Goal: Transaction & Acquisition: Purchase product/service

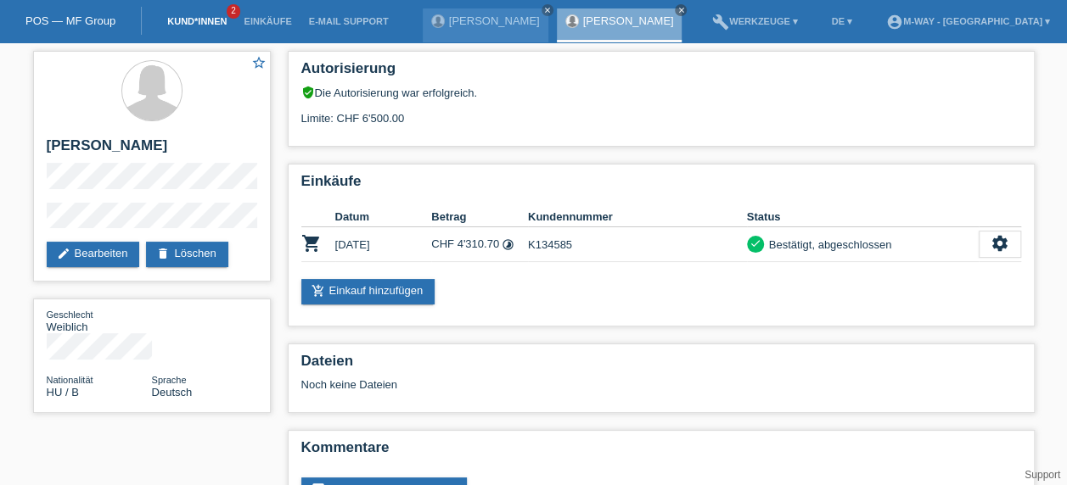
click at [181, 19] on link "Kund*innen" at bounding box center [197, 21] width 76 height 10
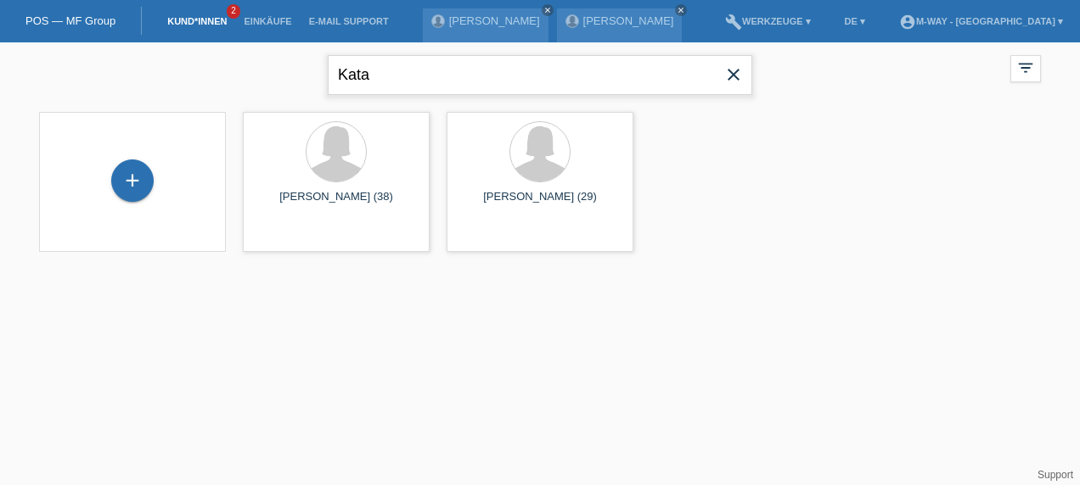
click at [388, 59] on input "Kata" at bounding box center [540, 75] width 424 height 40
drag, startPoint x: 384, startPoint y: 66, endPoint x: 301, endPoint y: 66, distance: 83.2
click at [301, 66] on div "Kata close filter_list view_module Alle Kund*innen anzeigen star Markierte Kund…" at bounding box center [540, 72] width 1018 height 61
type input "zindel"
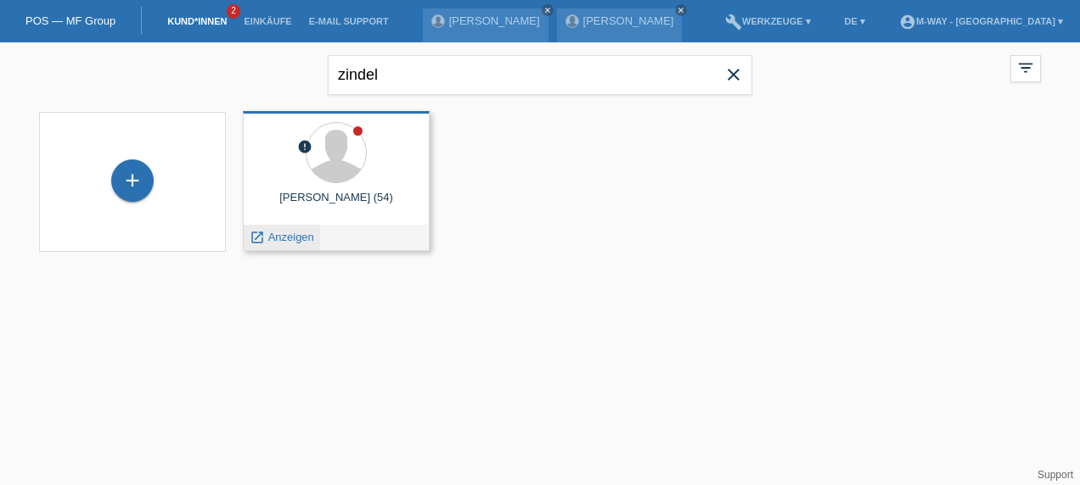
click at [292, 243] on span "Anzeigen" at bounding box center [291, 237] width 46 height 13
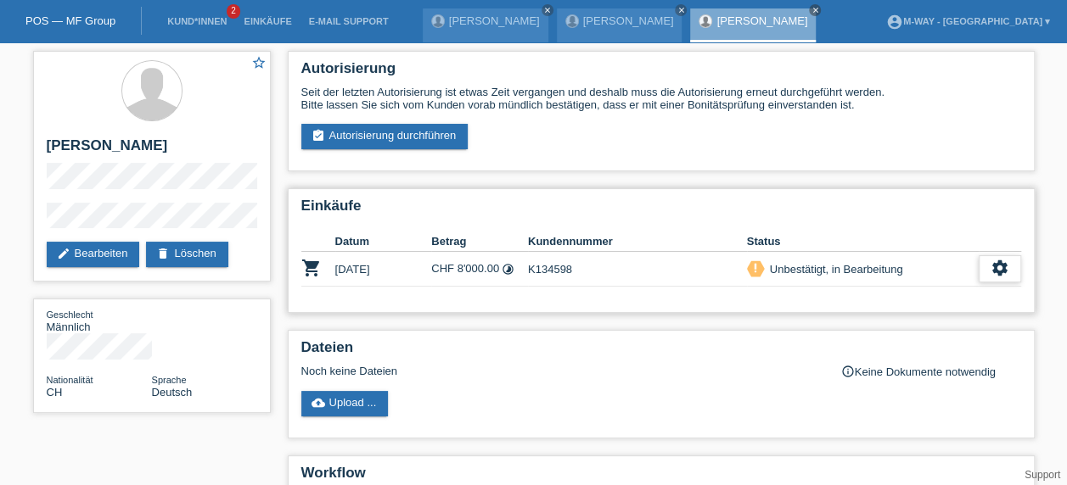
click at [1001, 272] on icon "settings" at bounding box center [999, 268] width 19 height 19
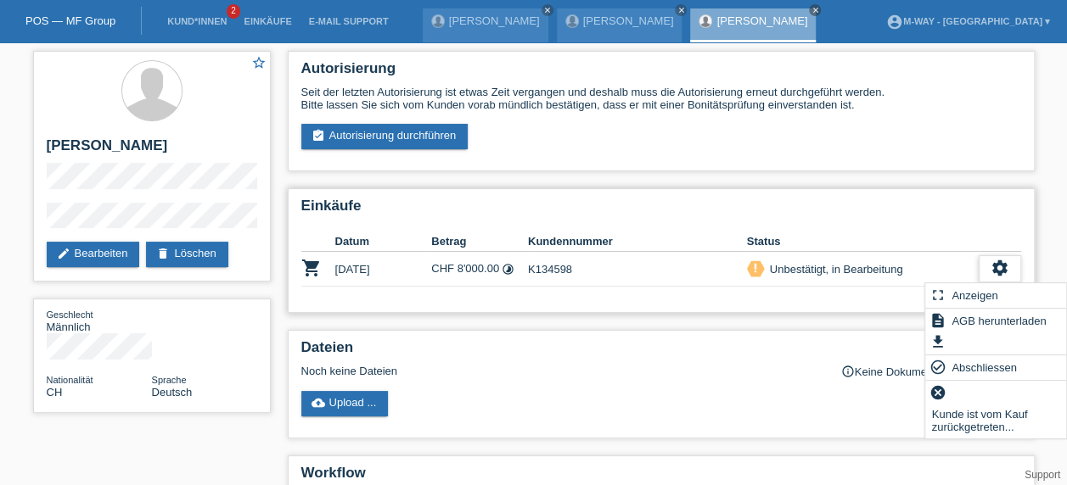
click at [1004, 272] on icon "settings" at bounding box center [999, 268] width 19 height 19
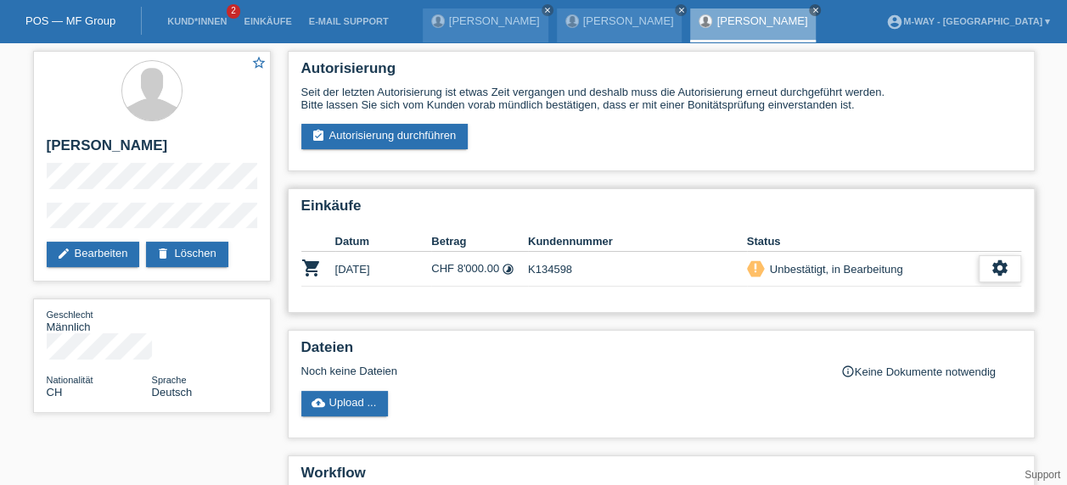
click at [988, 270] on div "settings" at bounding box center [1000, 268] width 42 height 27
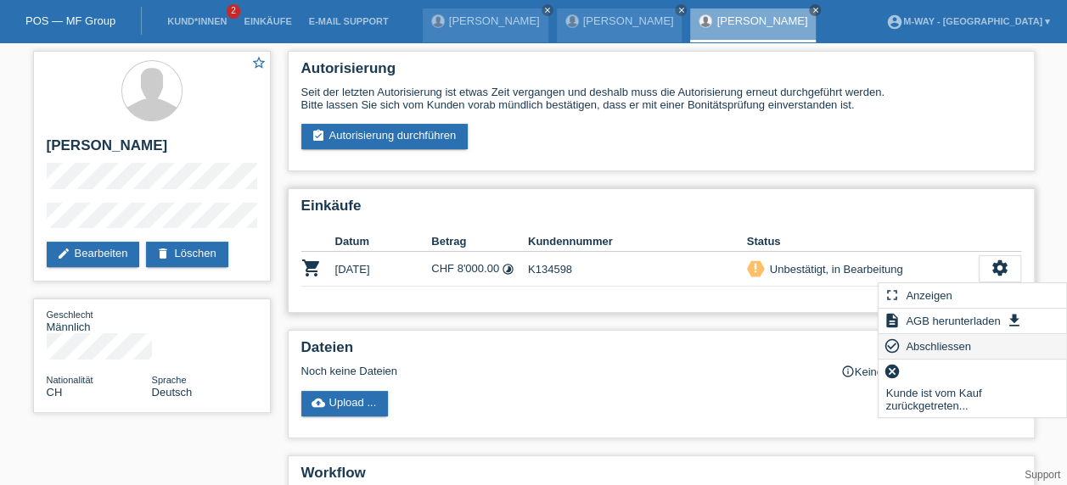
click at [930, 336] on span "Abschliessen" at bounding box center [938, 346] width 70 height 20
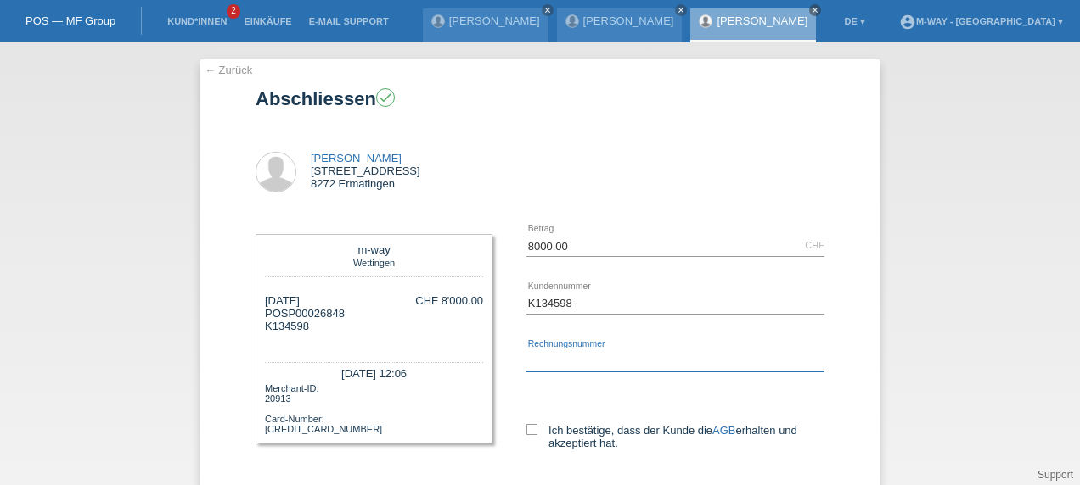
click at [563, 359] on input "text" at bounding box center [675, 361] width 298 height 21
type input "45739/13"
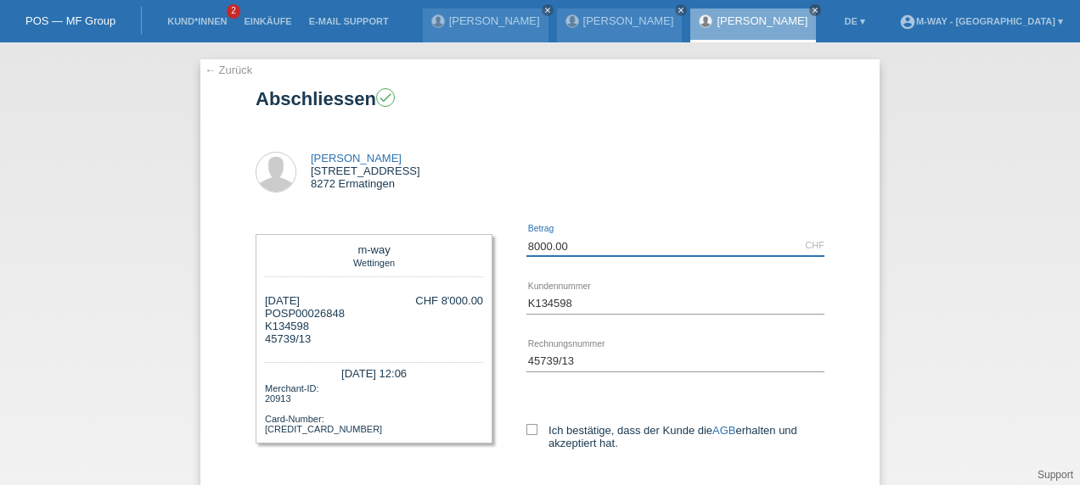
click at [634, 253] on input "8000.00" at bounding box center [675, 245] width 298 height 21
type input "8"
type input "7991.95"
click at [528, 426] on icon at bounding box center [531, 429] width 11 height 11
click at [528, 426] on input "Ich bestätige, dass der Kunde die AGB erhalten und akzeptiert hat." at bounding box center [531, 429] width 11 height 11
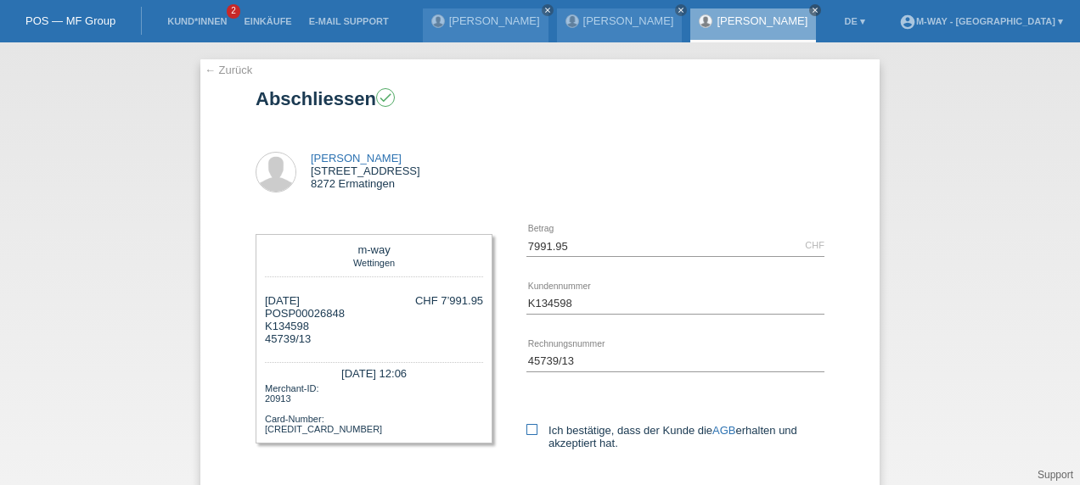
checkbox input "true"
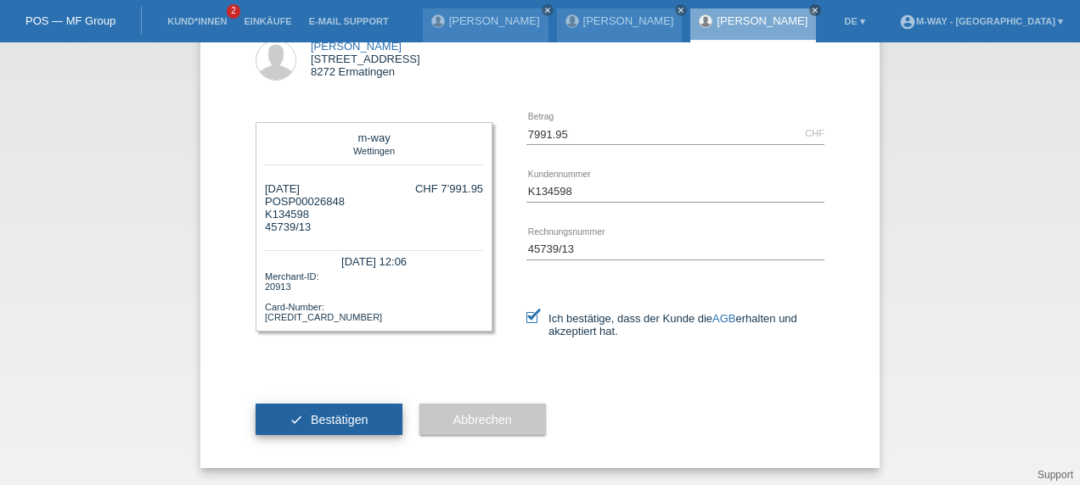
click at [344, 410] on button "check Bestätigen" at bounding box center [328, 420] width 147 height 32
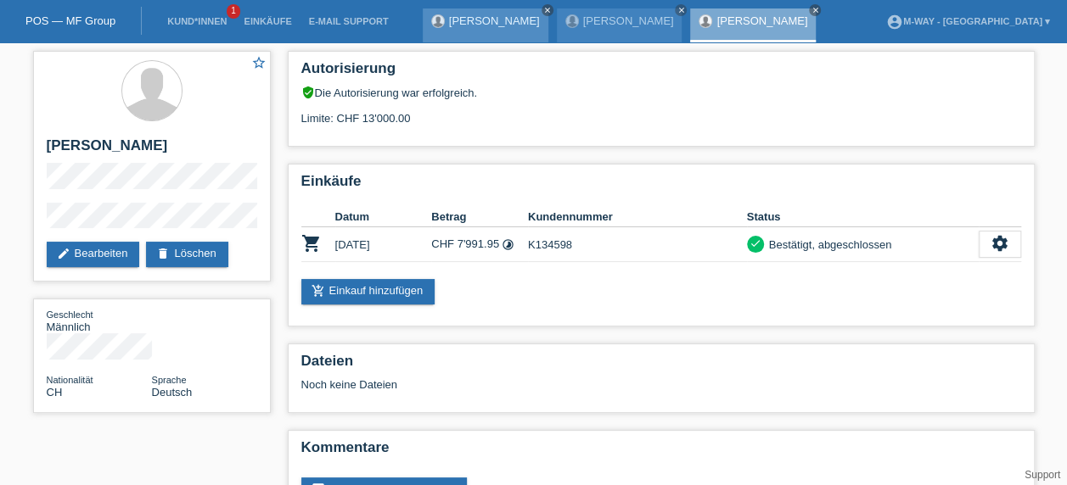
click at [543, 7] on icon "close" at bounding box center [547, 10] width 8 height 8
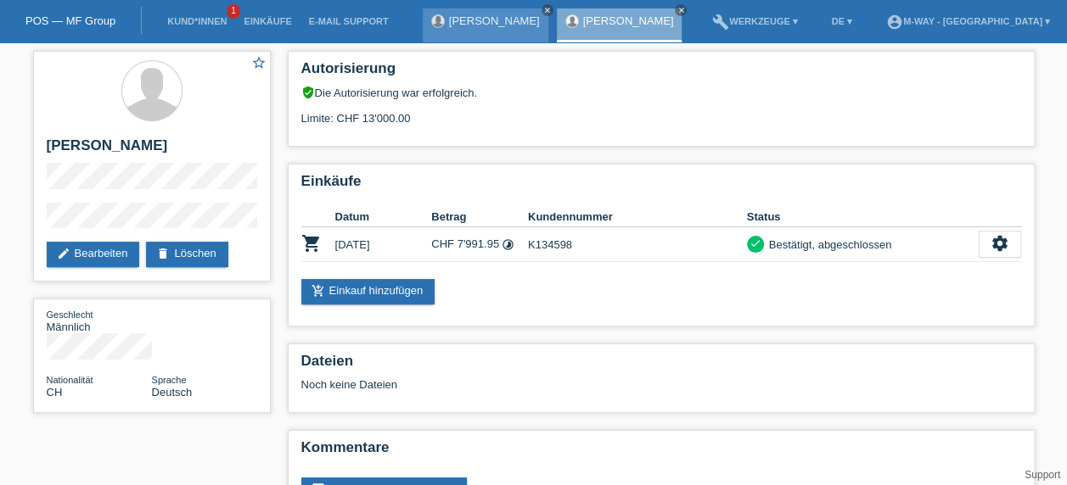
click at [543, 13] on icon "close" at bounding box center [547, 10] width 8 height 8
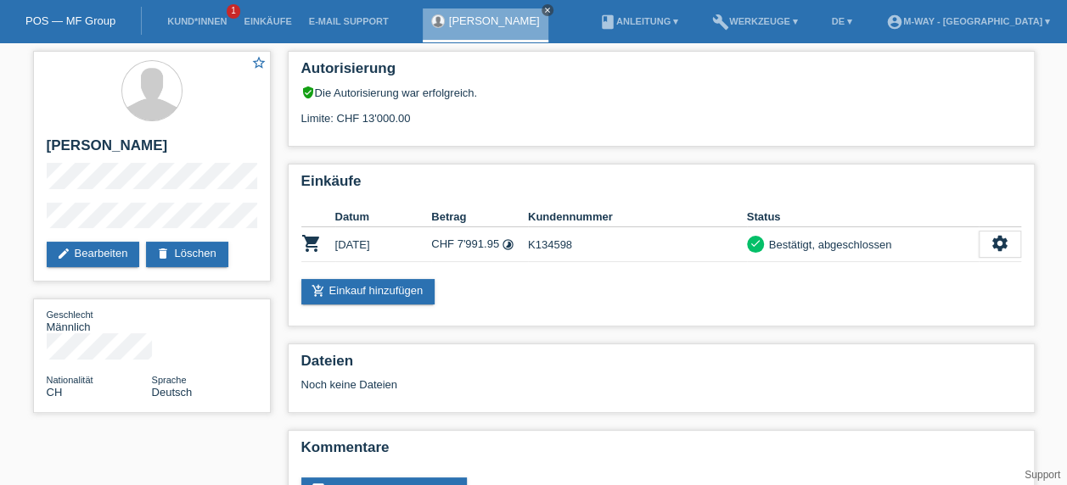
click at [543, 8] on icon "close" at bounding box center [547, 10] width 8 height 8
click at [200, 13] on li "Kund*innen 1" at bounding box center [197, 21] width 76 height 43
click at [207, 32] on li "Kund*innen 1" at bounding box center [197, 21] width 76 height 43
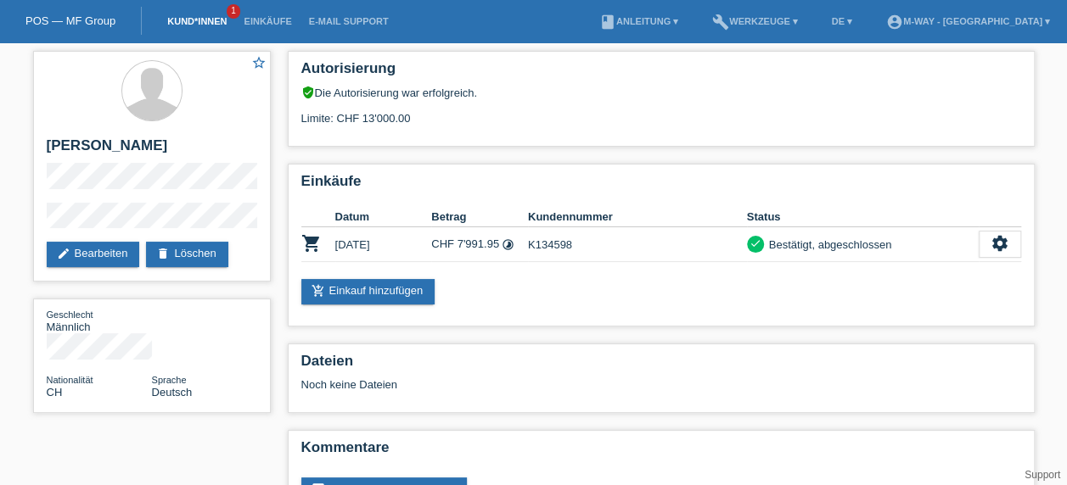
click at [196, 20] on link "Kund*innen" at bounding box center [197, 21] width 76 height 10
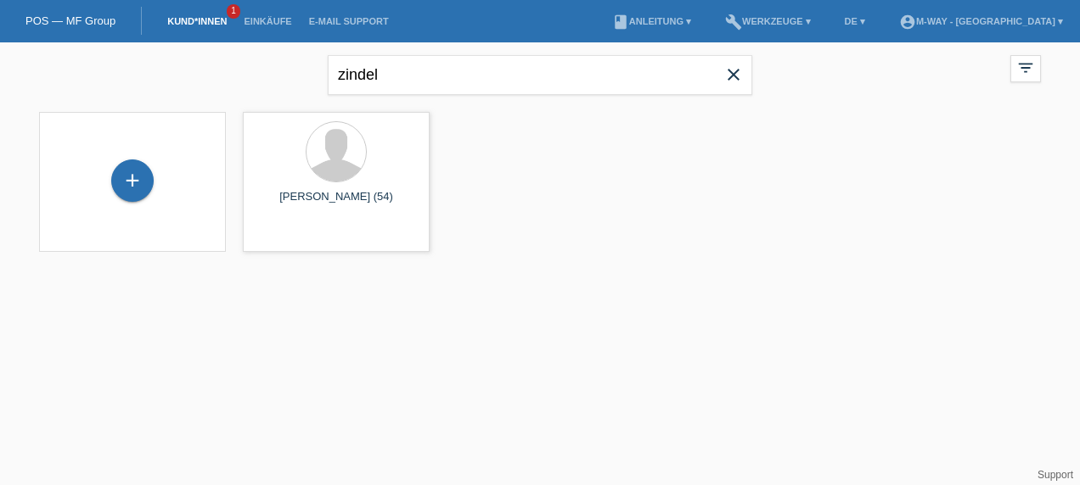
click at [738, 83] on icon "close" at bounding box center [733, 75] width 20 height 20
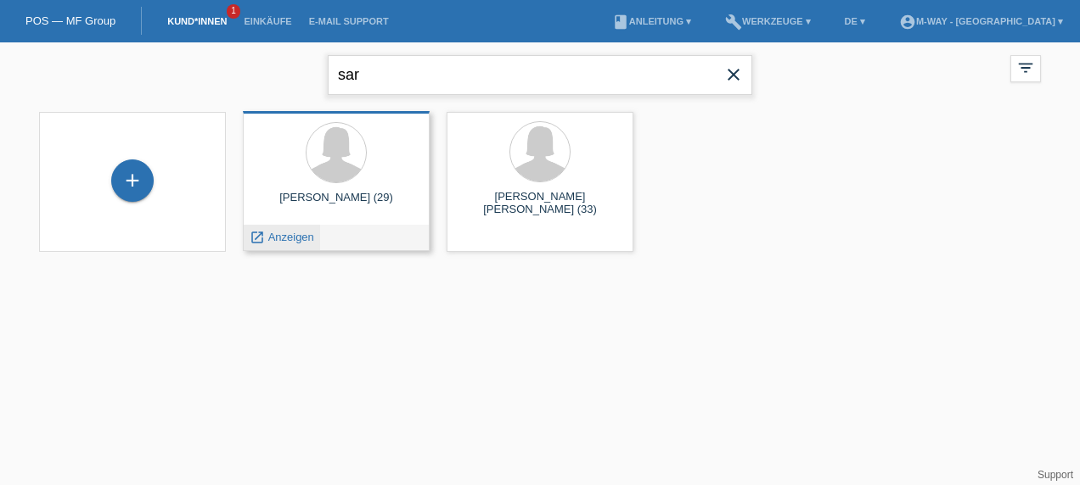
type input "sar"
click at [274, 239] on span "Anzeigen" at bounding box center [291, 237] width 46 height 13
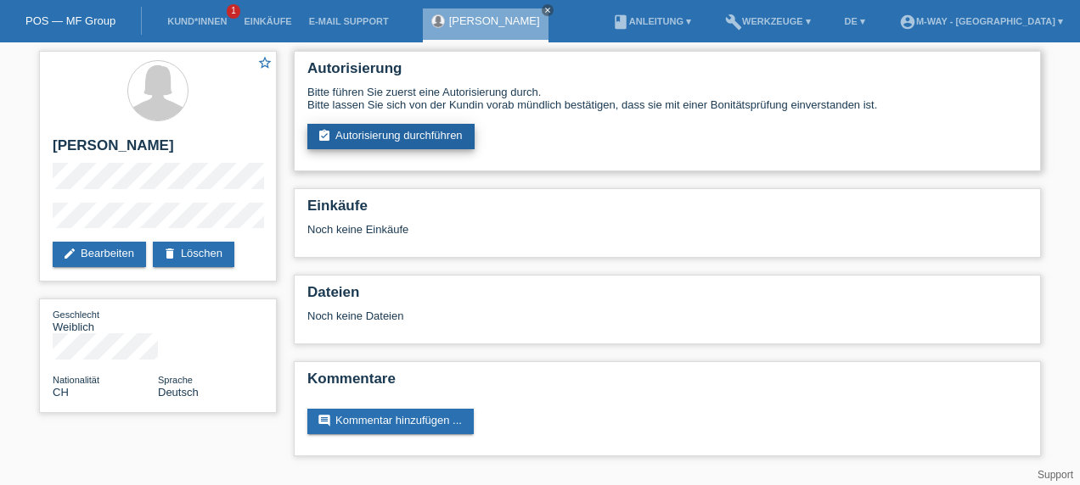
click at [356, 130] on link "assignment_turned_in Autorisierung durchführen" at bounding box center [390, 136] width 167 height 25
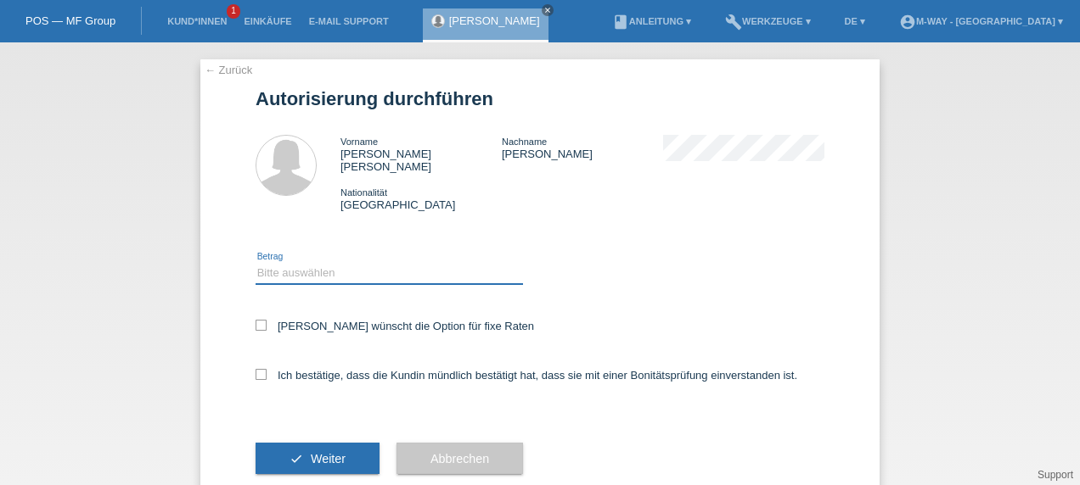
click at [394, 263] on select "Bitte auswählen CHF 1.00 - CHF 499.00 CHF 500.00 - CHF 1'999.00 CHF 2'000.00 - …" at bounding box center [388, 273] width 267 height 20
select select "3"
click at [255, 263] on select "Bitte auswählen CHF 1.00 - CHF 499.00 CHF 500.00 - CHF 1'999.00 CHF 2'000.00 - …" at bounding box center [388, 273] width 267 height 20
click at [255, 320] on icon at bounding box center [260, 325] width 11 height 11
click at [255, 320] on input "Kundin wünscht die Option für fixe Raten" at bounding box center [260, 325] width 11 height 11
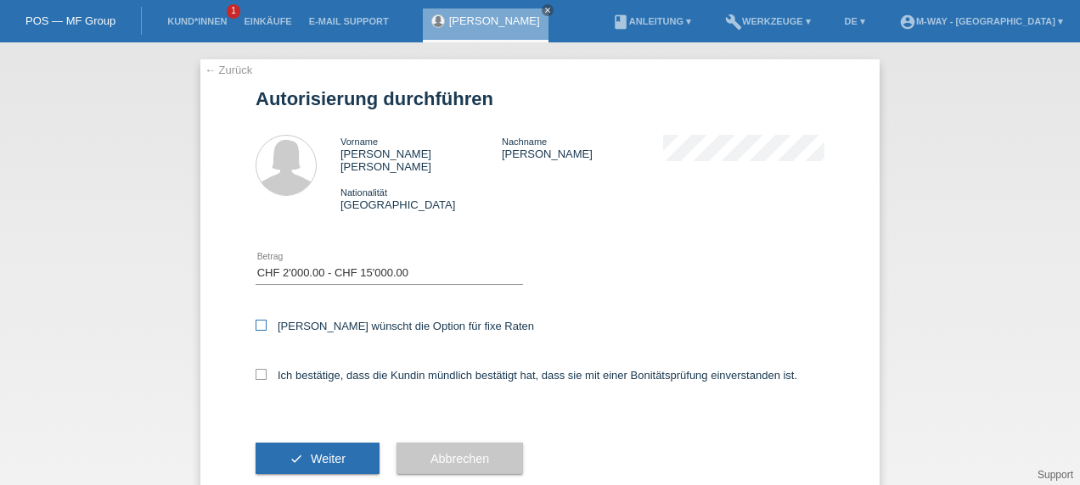
checkbox input "true"
click at [256, 369] on icon at bounding box center [260, 374] width 11 height 11
click at [256, 369] on input "Ich bestätige, dass die Kundin mündlich bestätigt hat, dass sie mit einer Bonit…" at bounding box center [260, 374] width 11 height 11
checkbox input "true"
click at [292, 444] on button "check Weiter" at bounding box center [317, 459] width 124 height 32
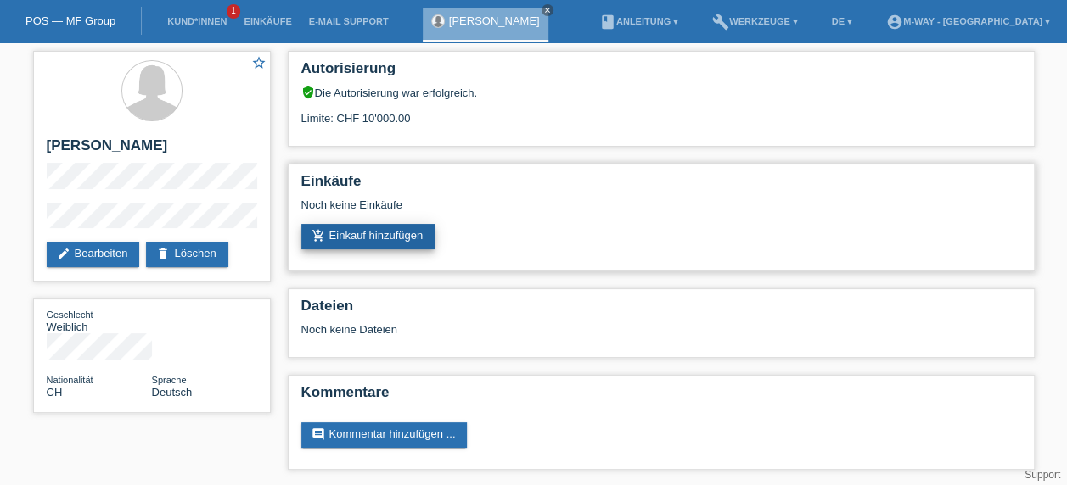
click at [387, 236] on link "add_shopping_cart Einkauf hinzufügen" at bounding box center [368, 236] width 134 height 25
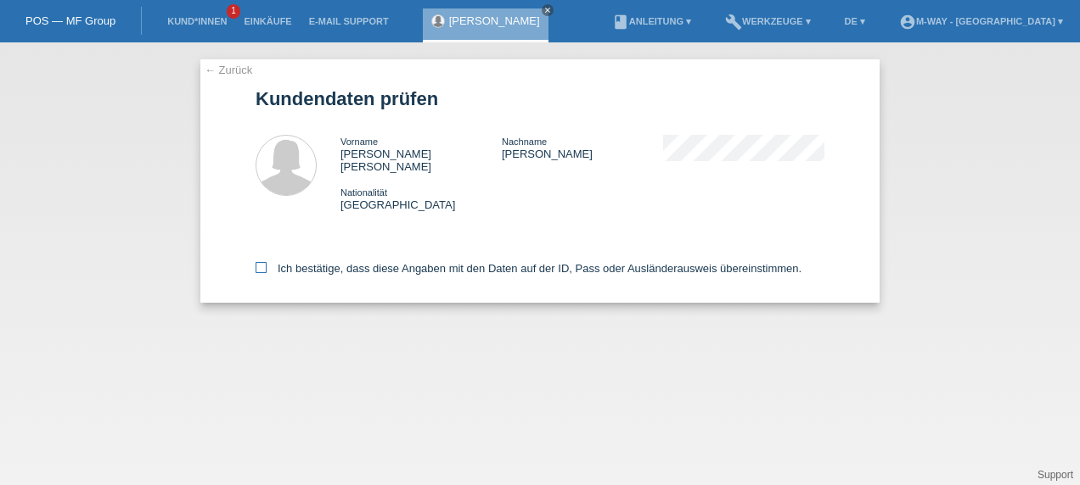
click at [260, 262] on icon at bounding box center [260, 267] width 11 height 11
click at [260, 262] on input "Ich bestätige, dass diese Angaben mit den Daten auf der ID, Pass oder Ausländer…" at bounding box center [260, 267] width 11 height 11
checkbox input "true"
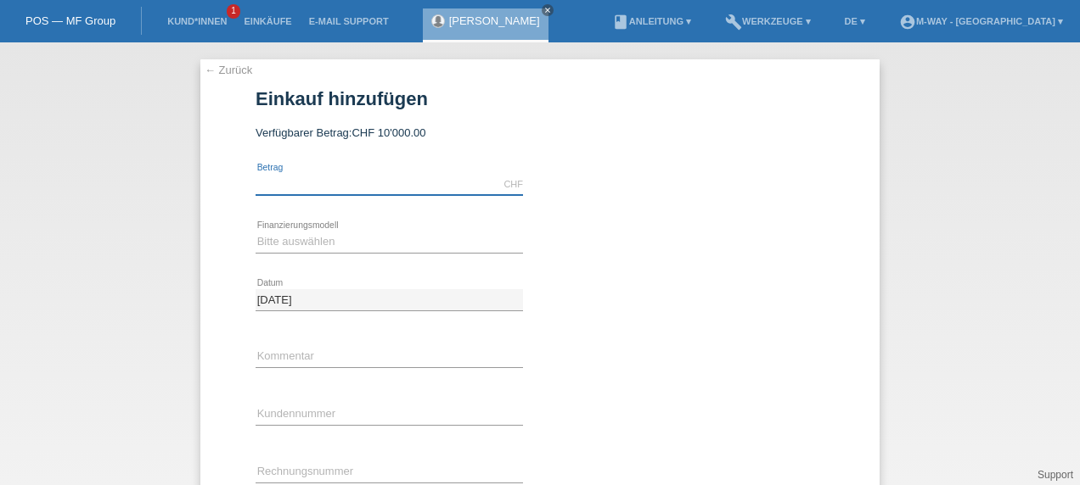
click at [302, 190] on input "text" at bounding box center [388, 184] width 267 height 21
type input "4300.00"
click at [292, 244] on select "Bitte auswählen Fixe Raten Kauf auf Rechnung mit Teilzahlungsoption" at bounding box center [388, 242] width 267 height 20
select select "77"
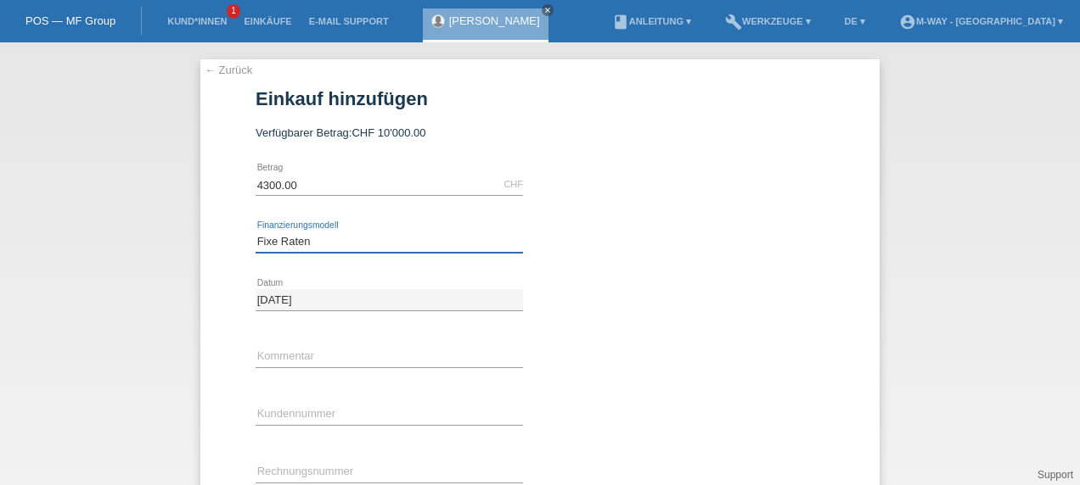
click at [255, 232] on select "Bitte auswählen Fixe Raten Kauf auf Rechnung mit Teilzahlungsoption" at bounding box center [388, 242] width 267 height 20
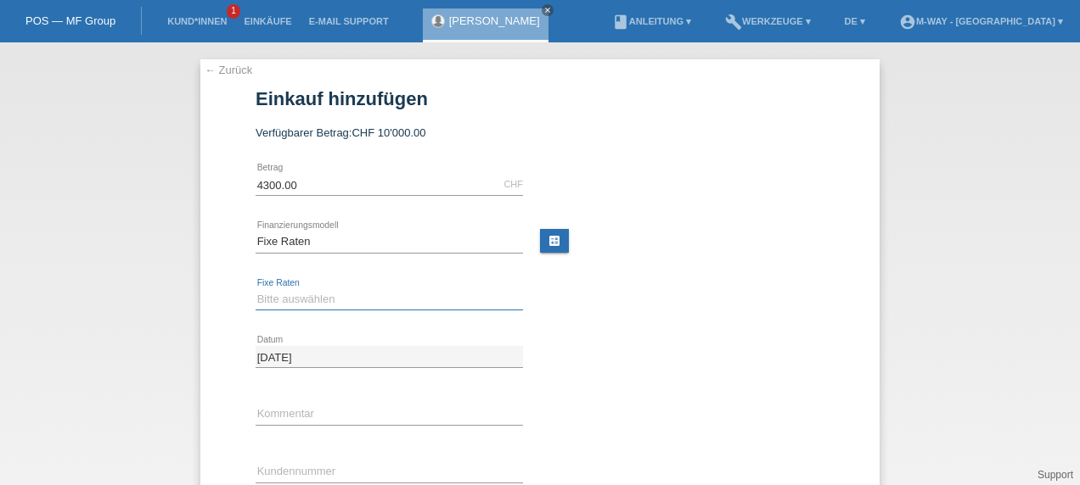
click at [285, 304] on select "Bitte auswählen 4 Raten 5 Raten 6 Raten 7 Raten 8 Raten 9 Raten 10 Raten 11 Rat…" at bounding box center [388, 299] width 267 height 20
select select "202"
click at [255, 289] on select "Bitte auswählen 4 Raten 5 Raten 6 Raten 7 Raten 8 Raten 9 Raten 10 Raten 11 Rat…" at bounding box center [388, 299] width 267 height 20
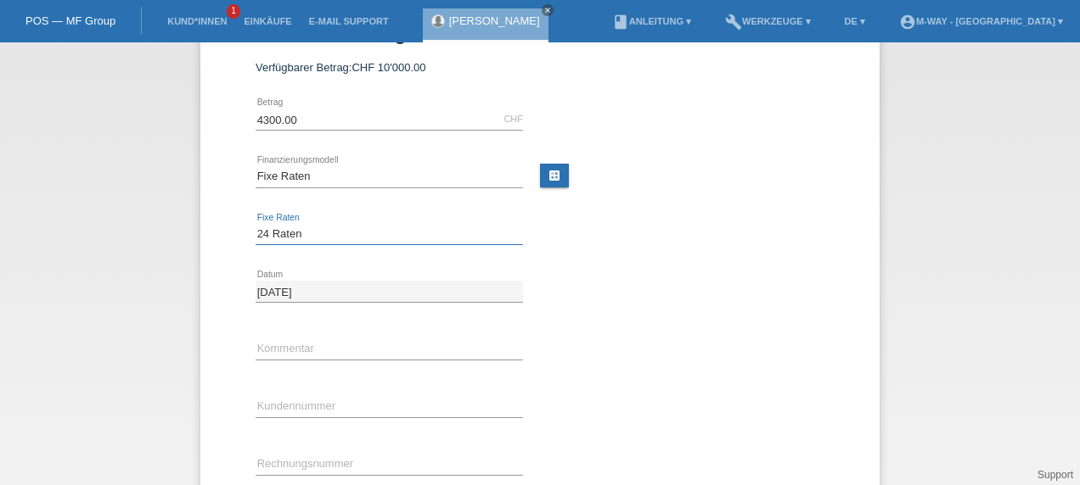
scroll to position [68, 0]
click at [272, 402] on input "text" at bounding box center [388, 404] width 267 height 21
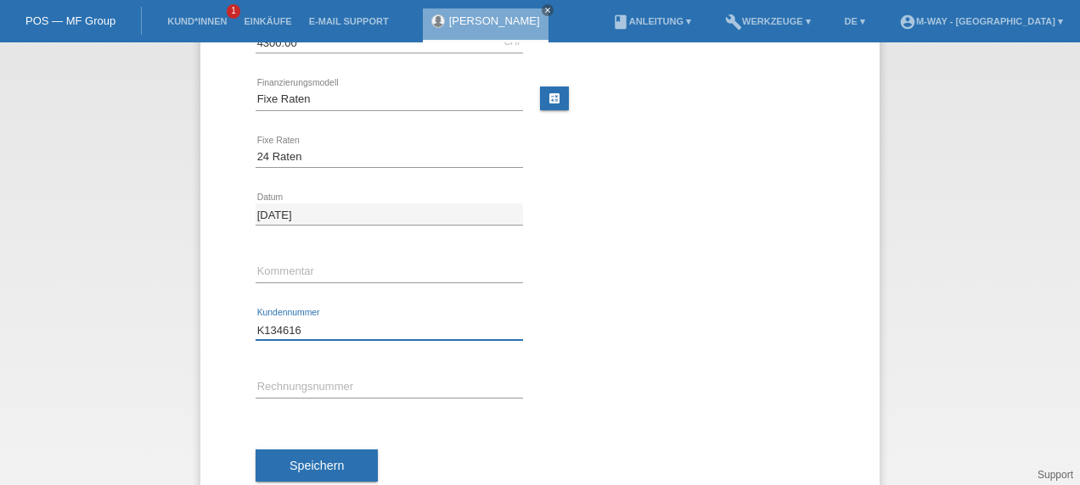
scroll to position [143, 0]
type input "K134616"
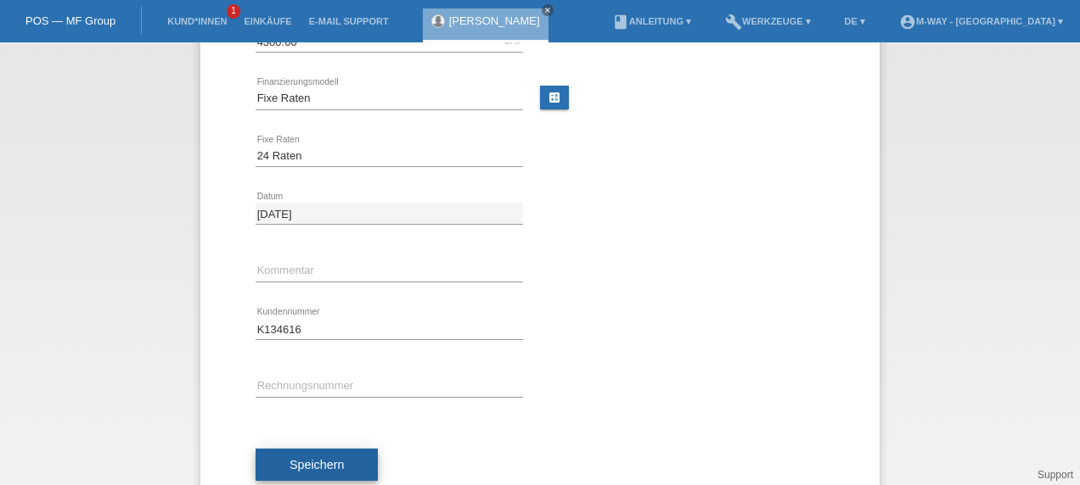
click at [329, 455] on button "Speichern" at bounding box center [316, 465] width 122 height 32
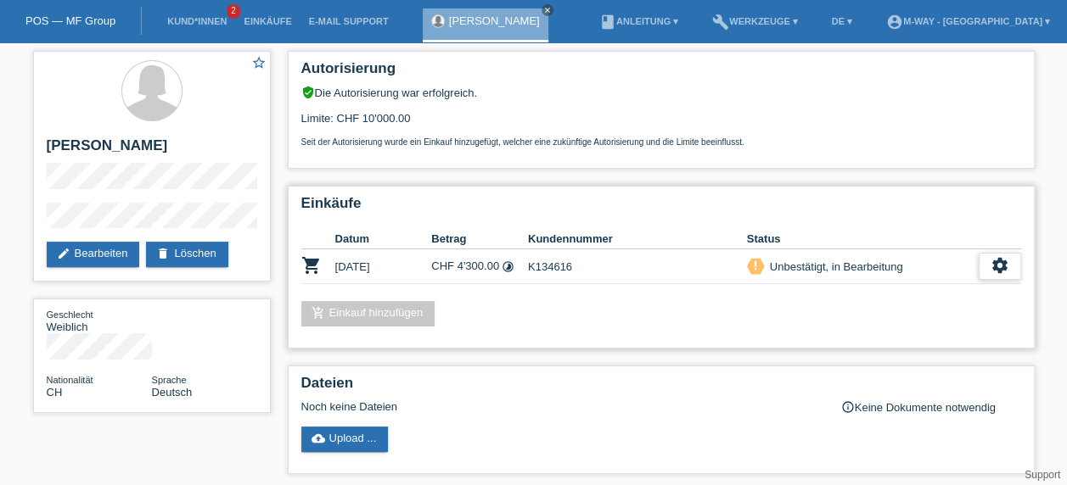
click at [987, 269] on div "settings" at bounding box center [1000, 266] width 42 height 27
click at [1001, 260] on icon "settings" at bounding box center [999, 265] width 19 height 19
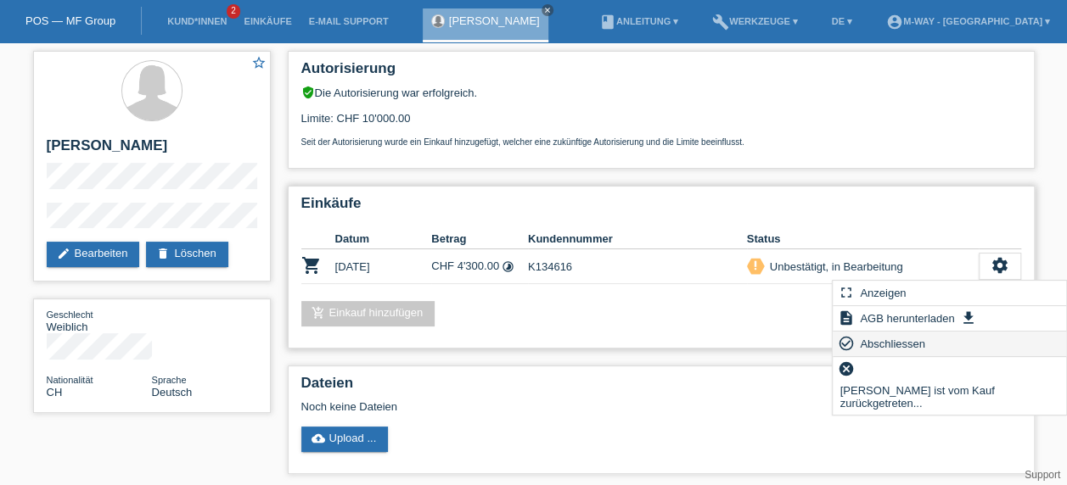
click at [945, 345] on div "check_circle_outline Abschliessen" at bounding box center [949, 344] width 233 height 25
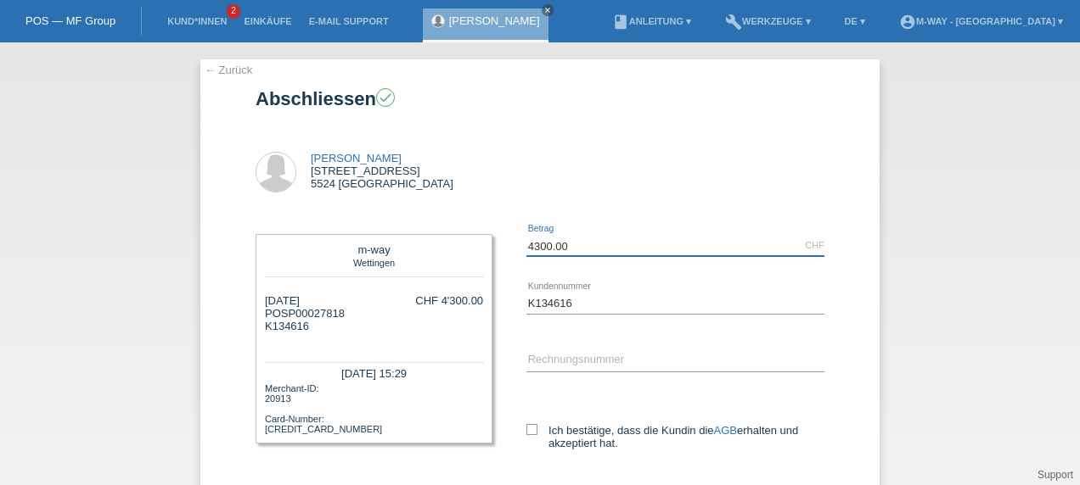
click at [574, 247] on input "4300.00" at bounding box center [675, 245] width 298 height 21
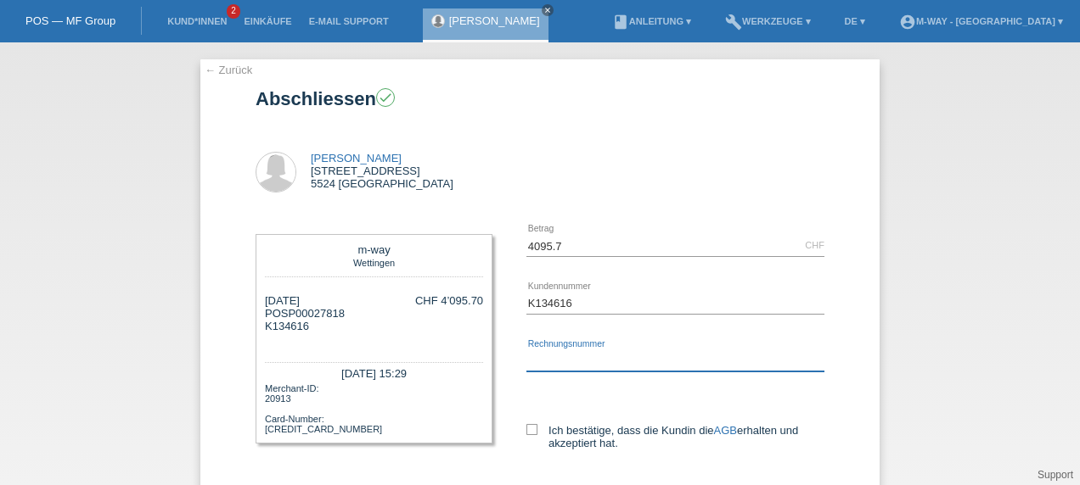
type input "4095.70"
click at [530, 367] on input "text" at bounding box center [675, 361] width 298 height 21
type input "45745/13"
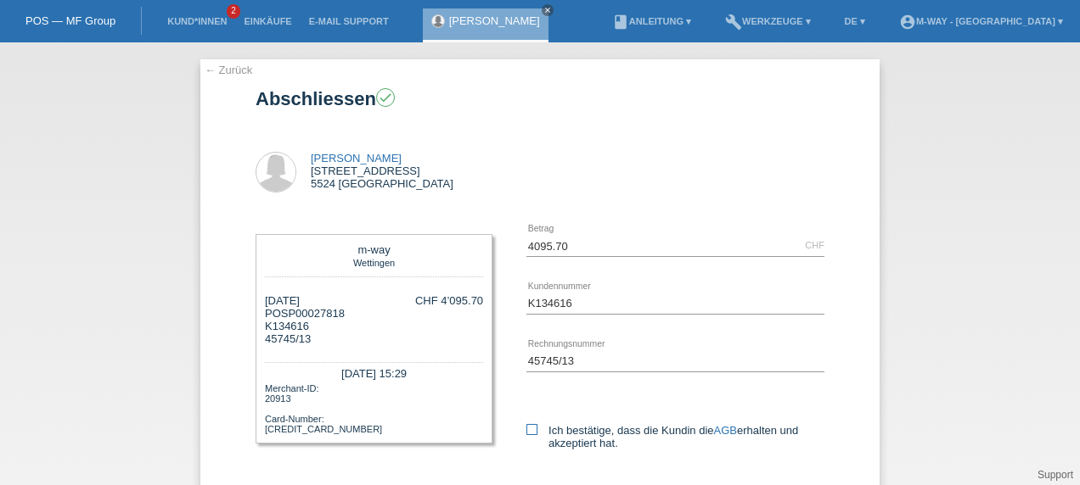
click at [527, 424] on icon at bounding box center [531, 429] width 11 height 11
click at [527, 424] on input "Ich bestätige, dass die Kundin die AGB erhalten und akzeptiert hat." at bounding box center [531, 429] width 11 height 11
checkbox input "true"
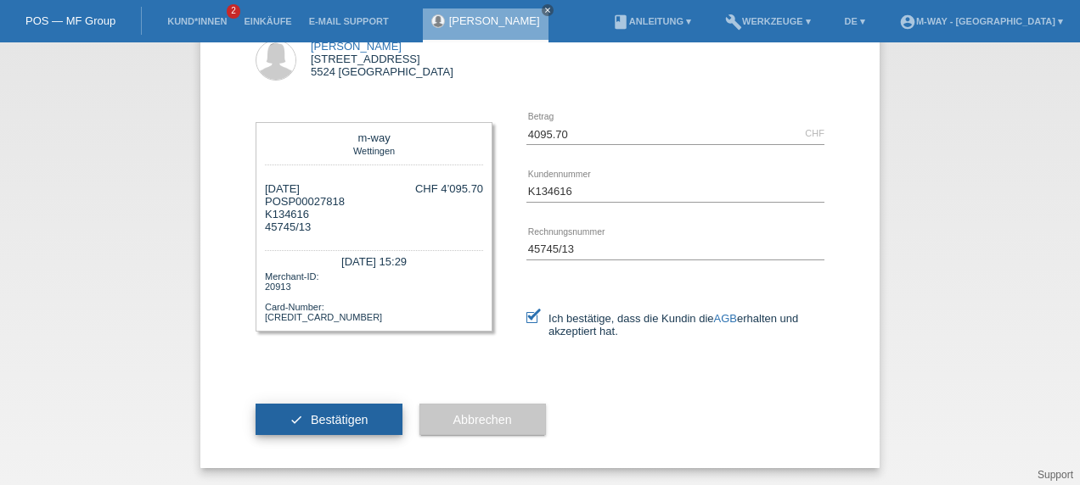
click at [325, 416] on span "Bestätigen" at bounding box center [340, 420] width 58 height 14
